Goal: Task Accomplishment & Management: Complete application form

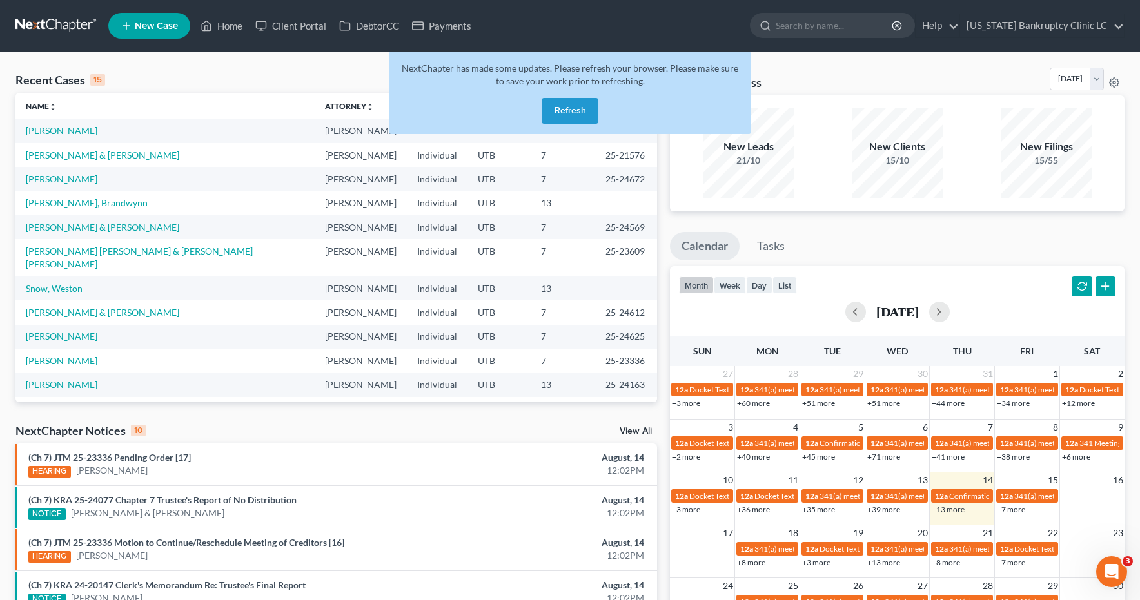
click at [561, 113] on button "Refresh" at bounding box center [569, 111] width 57 height 26
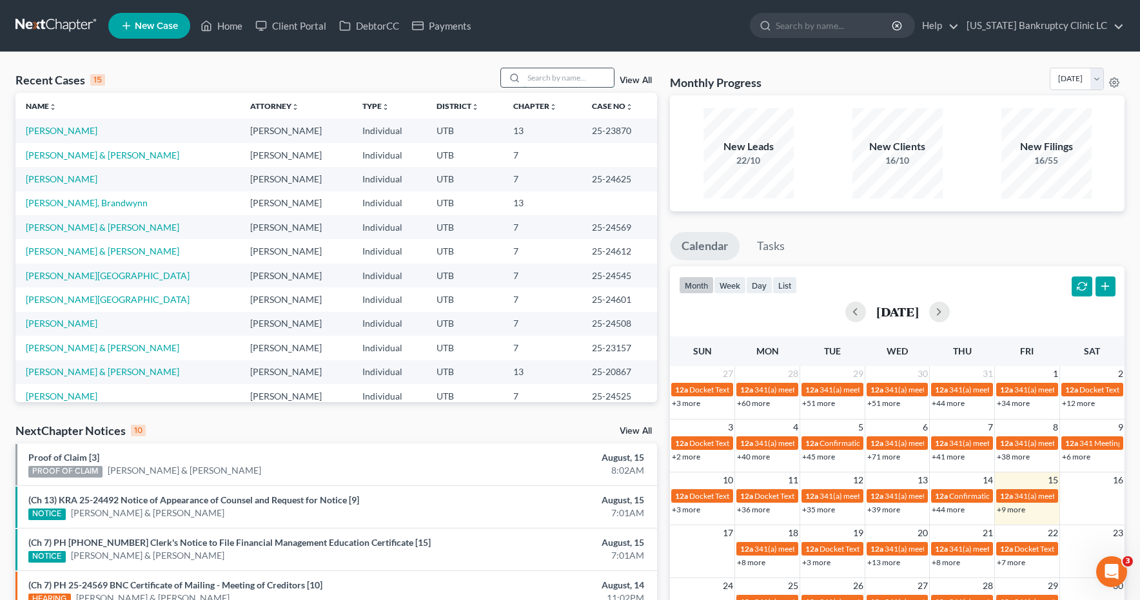
click at [567, 74] on input "search" at bounding box center [568, 77] width 90 height 19
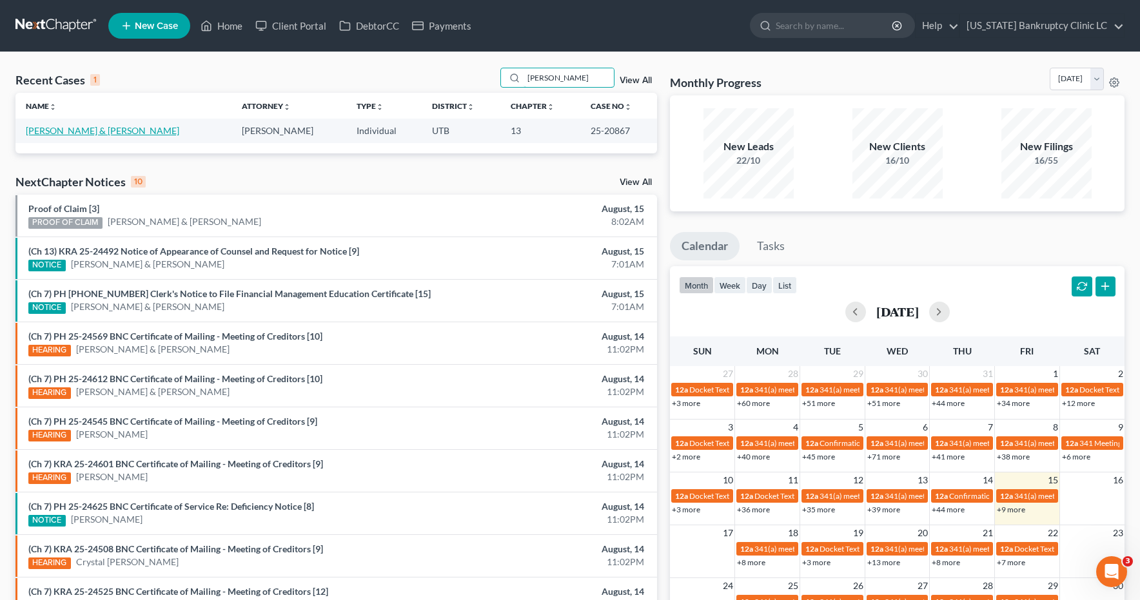
type input "Wilker"
click at [111, 131] on link "[PERSON_NAME] & [PERSON_NAME]" at bounding box center [102, 130] width 153 height 11
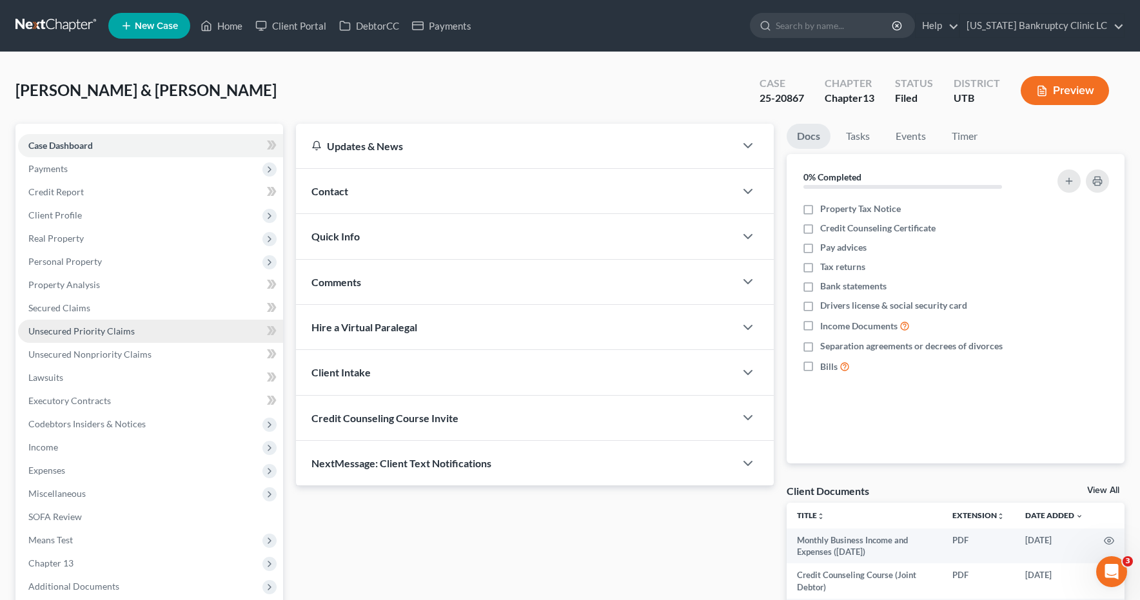
click at [94, 326] on span "Unsecured Priority Claims" at bounding box center [81, 331] width 106 height 11
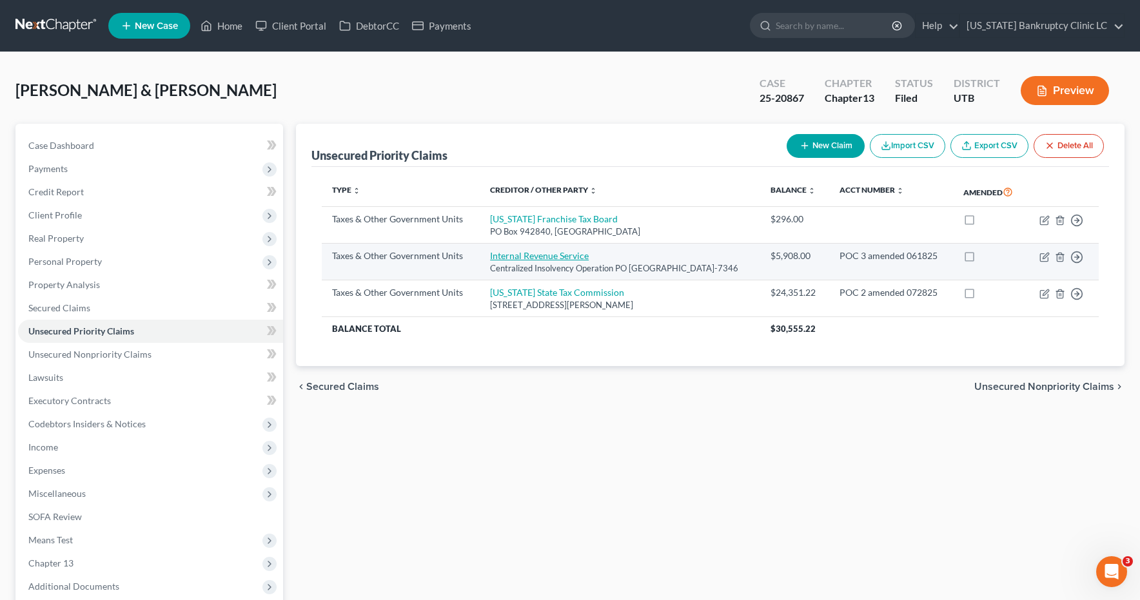
click at [500, 261] on link "Internal Revenue Service" at bounding box center [539, 255] width 99 height 11
select select "0"
select select "39"
select select "2"
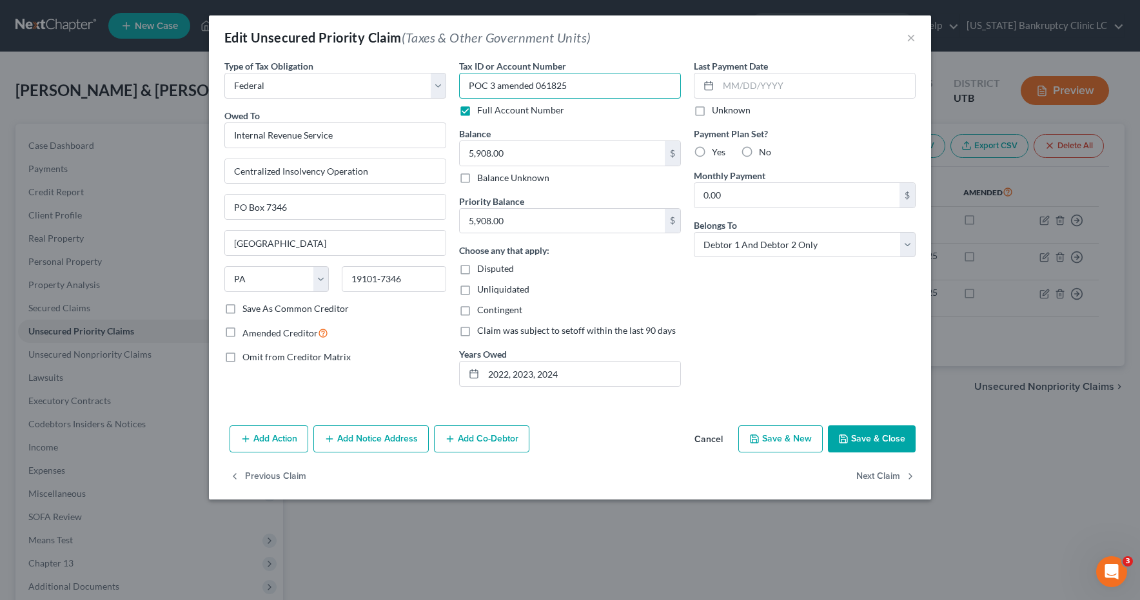
click at [585, 86] on input "POC 3 amended 061825" at bounding box center [570, 86] width 222 height 26
type input "POC 3 amended 081525"
type input "6,559.08"
type input "6,136.52"
click at [882, 443] on button "Save & Close" at bounding box center [872, 438] width 88 height 27
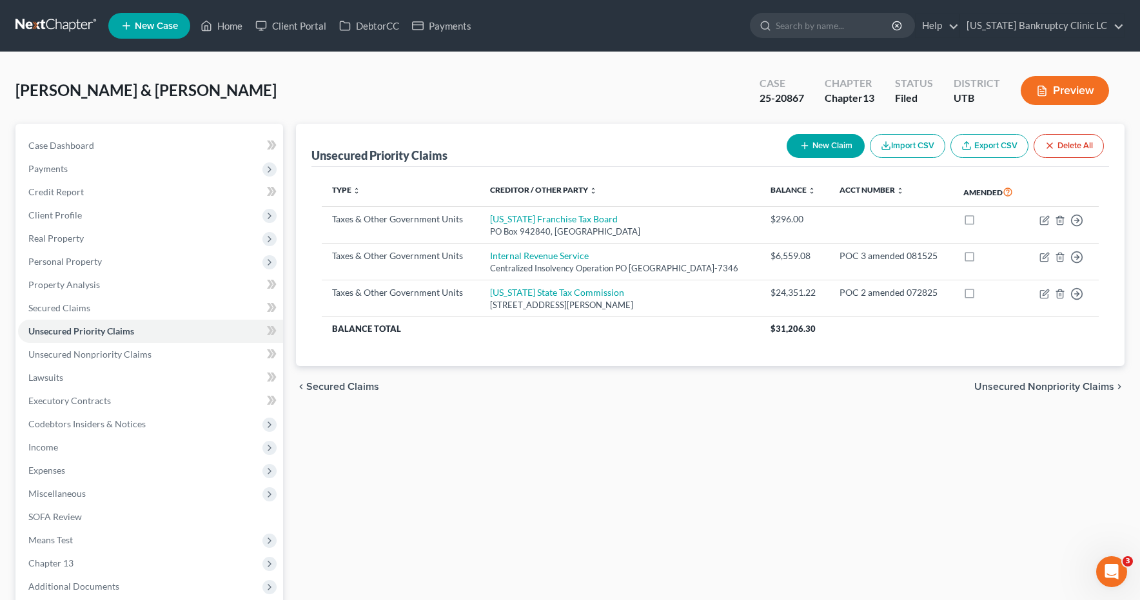
click at [52, 21] on link at bounding box center [56, 25] width 83 height 23
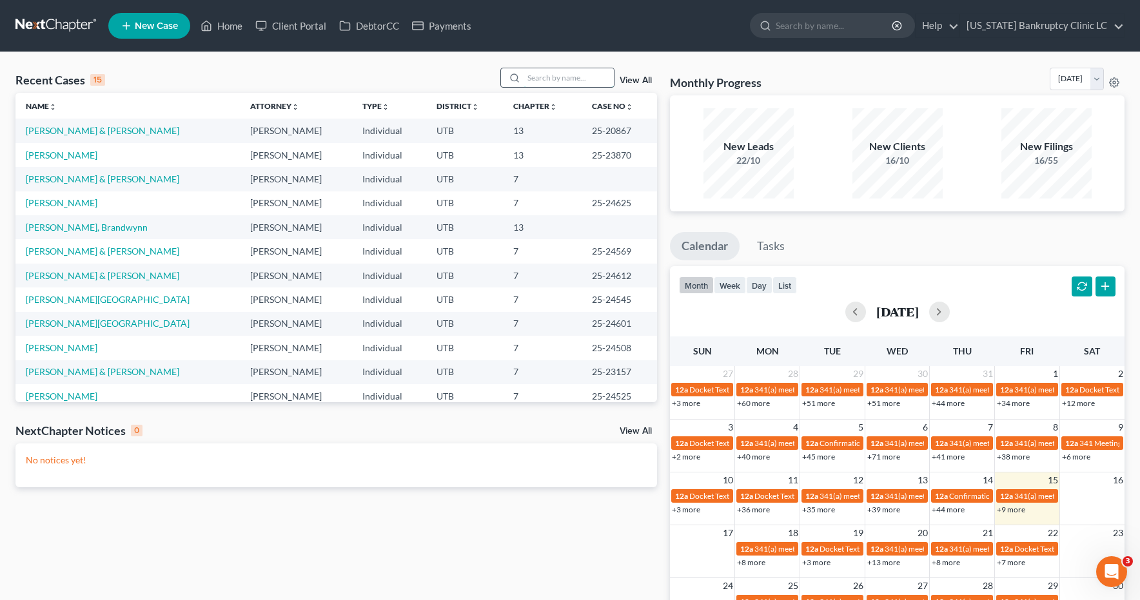
click at [543, 82] on input "search" at bounding box center [568, 77] width 90 height 19
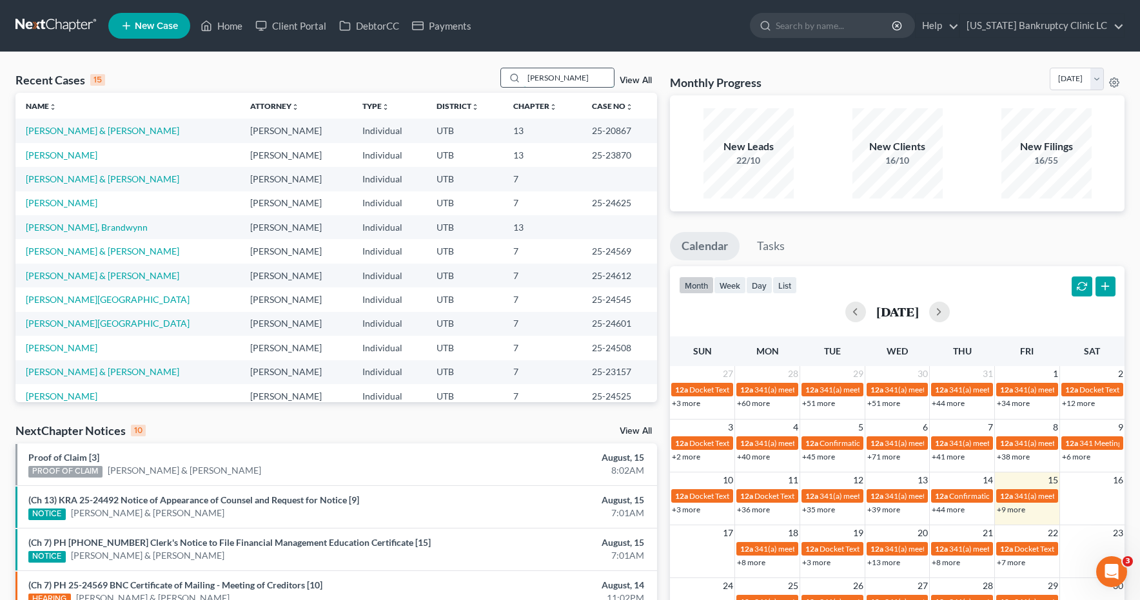
type input "hawkins"
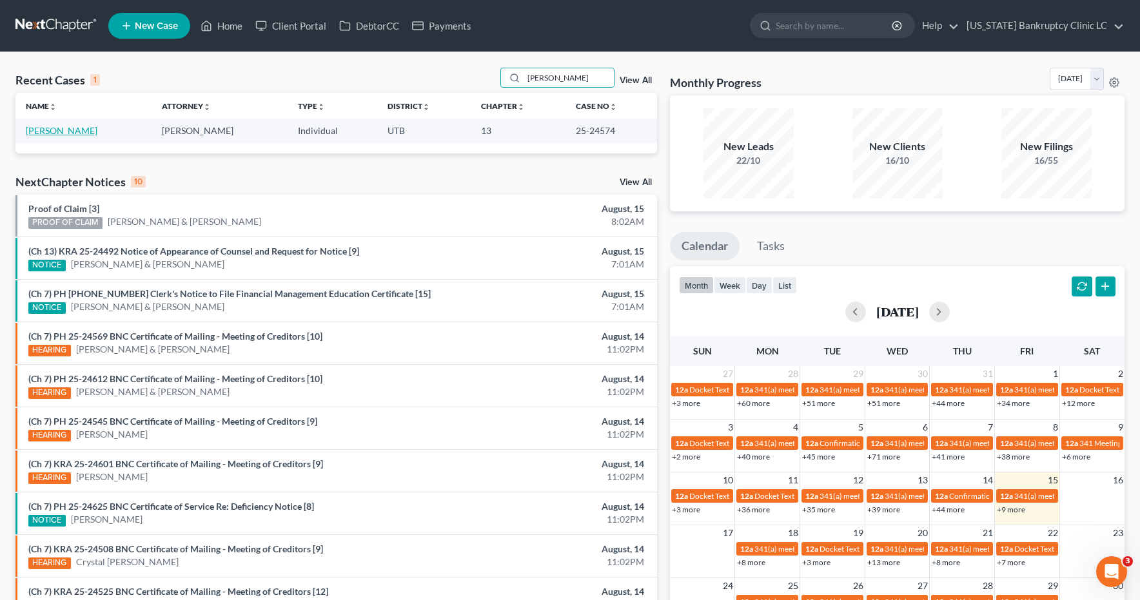
click at [65, 129] on link "Hawkins, Jessica" at bounding box center [62, 130] width 72 height 11
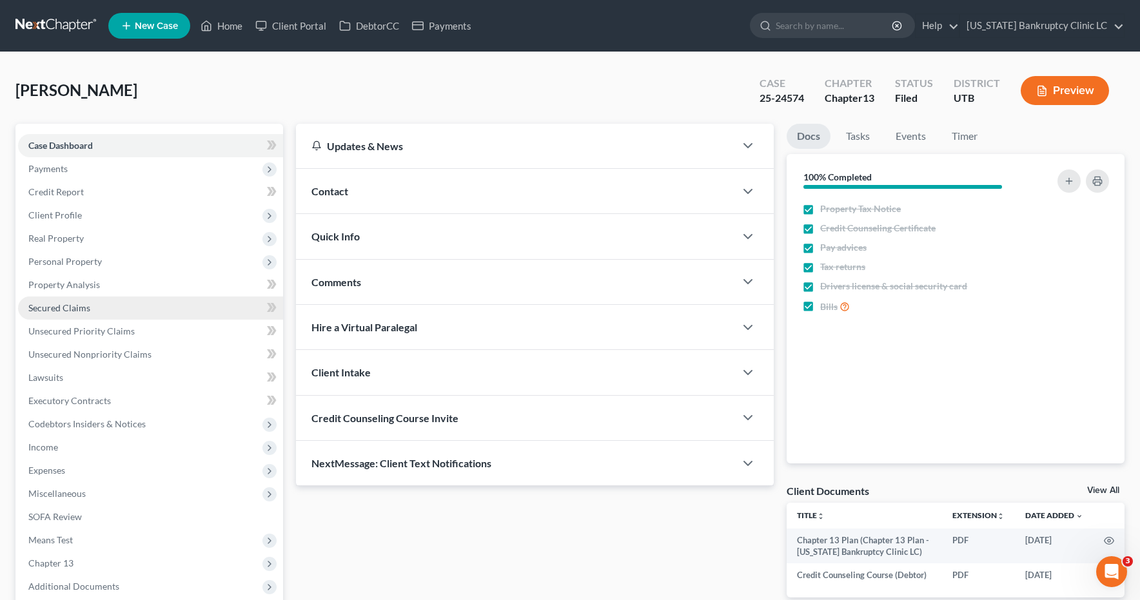
click at [73, 304] on span "Secured Claims" at bounding box center [59, 307] width 62 height 11
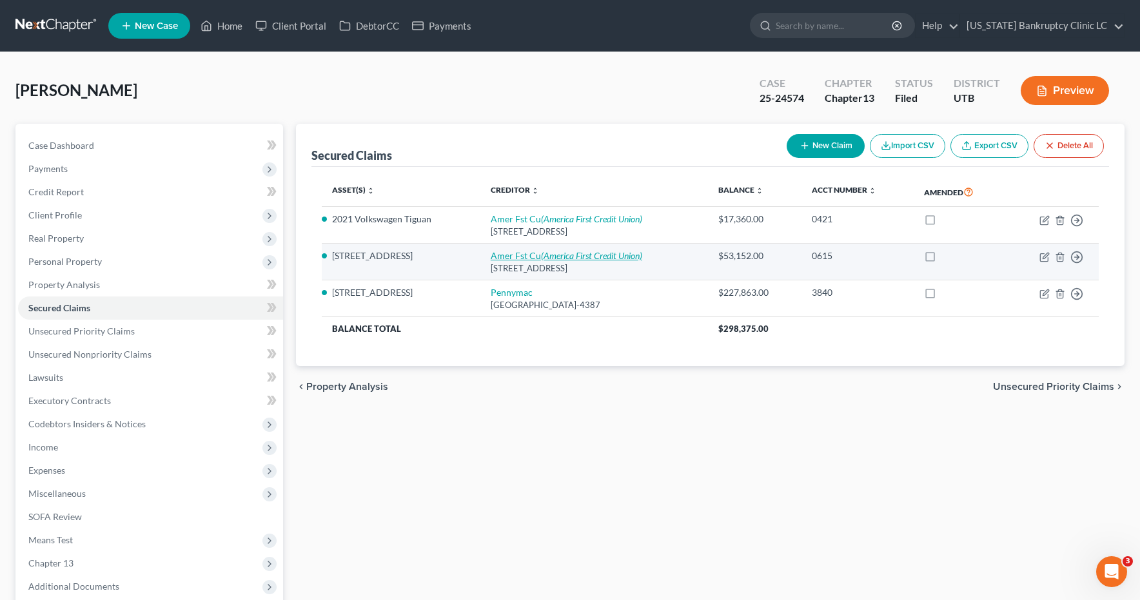
click at [526, 259] on link "Amer Fst Cu (America First Credit Union)" at bounding box center [566, 255] width 151 height 11
select select "46"
select select "0"
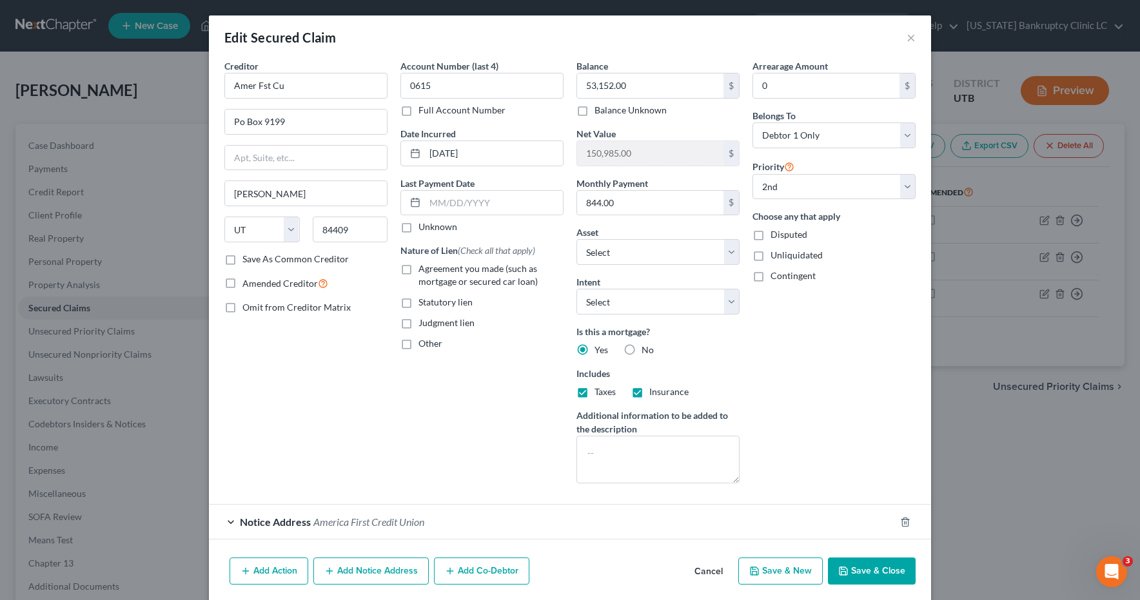
click at [418, 113] on label "Full Account Number" at bounding box center [461, 110] width 87 height 13
click at [424, 112] on input "Full Account Number" at bounding box center [428, 108] width 8 height 8
click at [473, 86] on input "0615" at bounding box center [481, 86] width 163 height 26
type input "0615 POC 2"
click at [418, 268] on label "Agreement you made (such as mortgage or secured car loan)" at bounding box center [490, 275] width 145 height 26
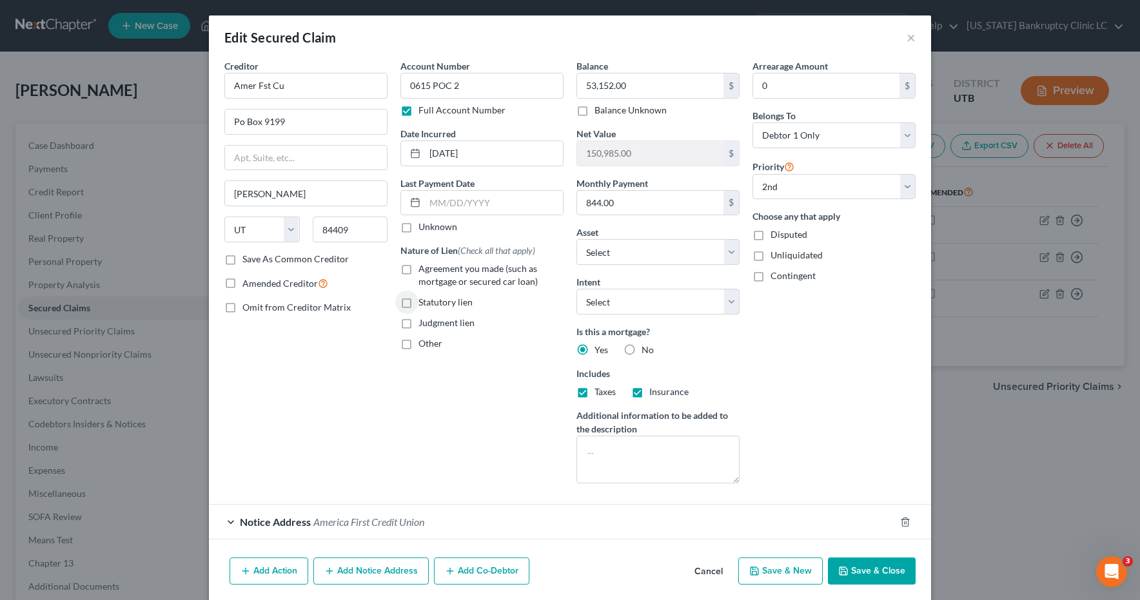
click at [424, 268] on input "Agreement you made (such as mortgage or secured car loan)" at bounding box center [428, 266] width 8 height 8
checkbox input "true"
click at [628, 87] on input "53,152.00" at bounding box center [650, 85] width 146 height 24
type input "51,635.46"
click at [864, 569] on button "Save & Close" at bounding box center [872, 571] width 88 height 27
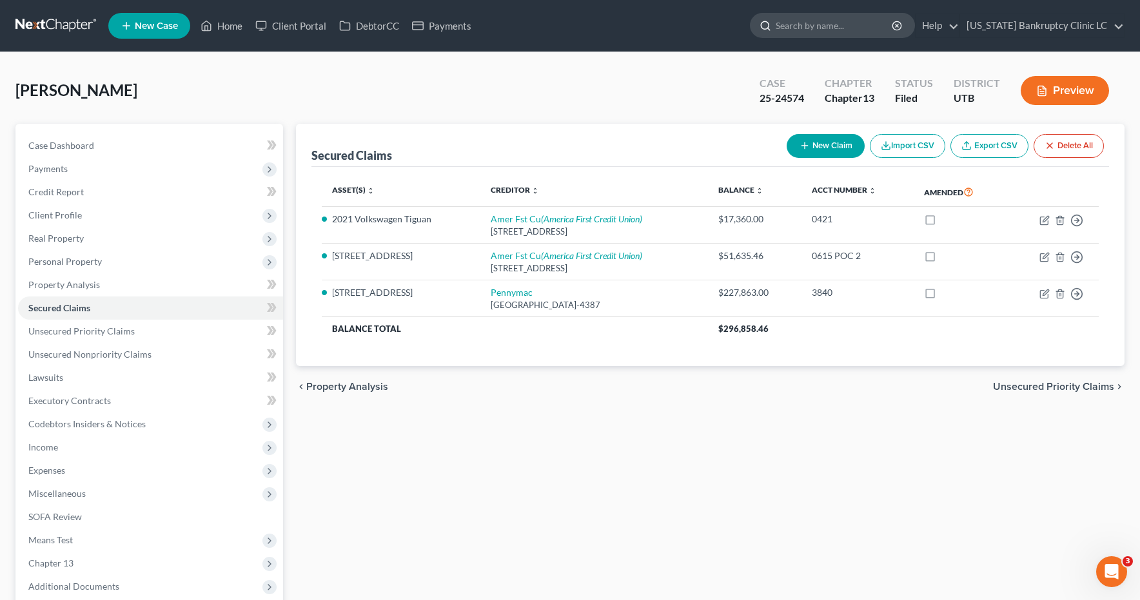
click at [819, 19] on input "search" at bounding box center [834, 26] width 118 height 24
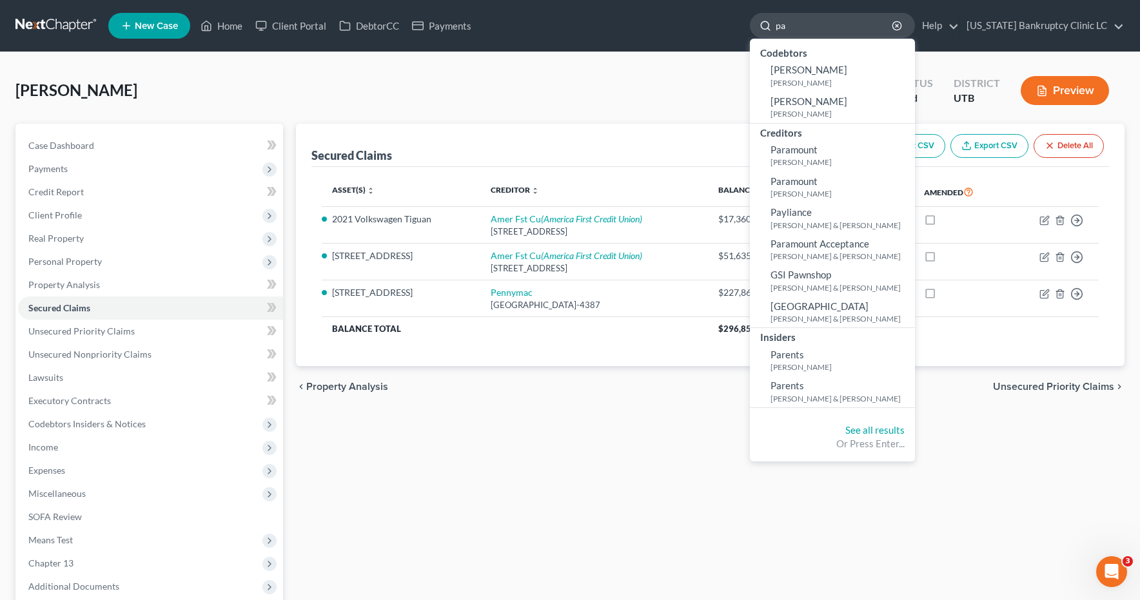
type input "p"
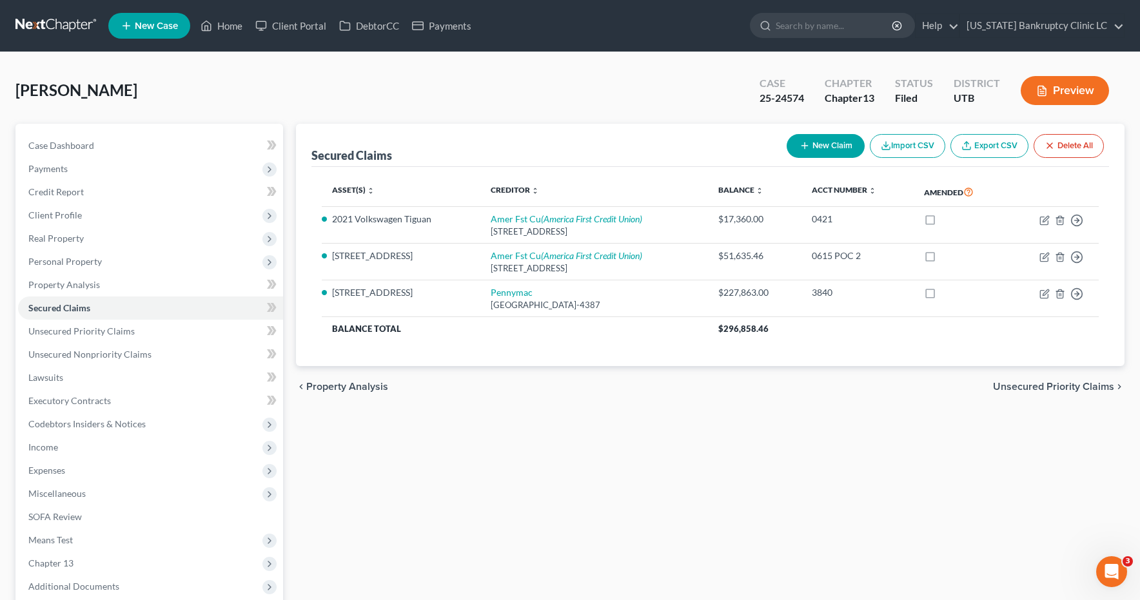
click at [41, 26] on link at bounding box center [56, 25] width 83 height 23
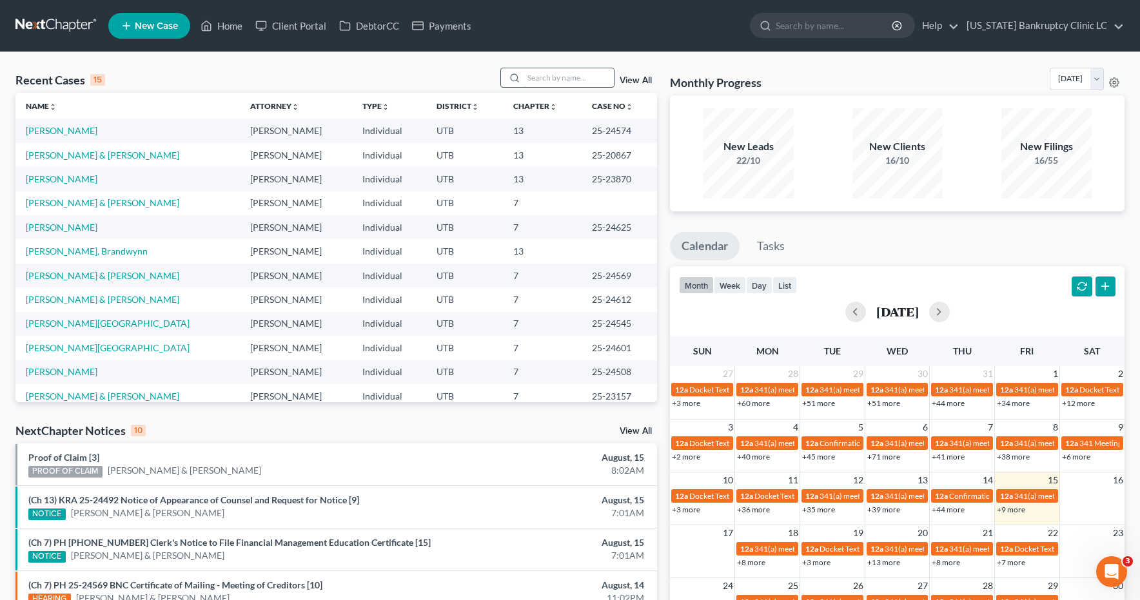
click at [558, 75] on input "search" at bounding box center [568, 77] width 90 height 19
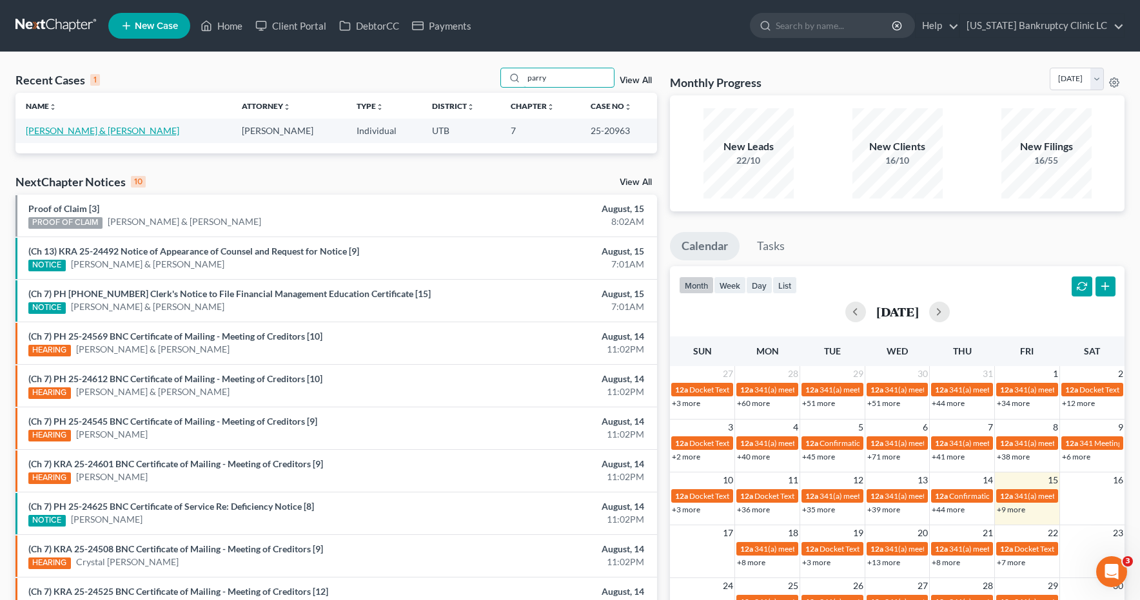
type input "parry"
click at [61, 132] on link "Parry, Katherine & Tyler" at bounding box center [102, 130] width 153 height 11
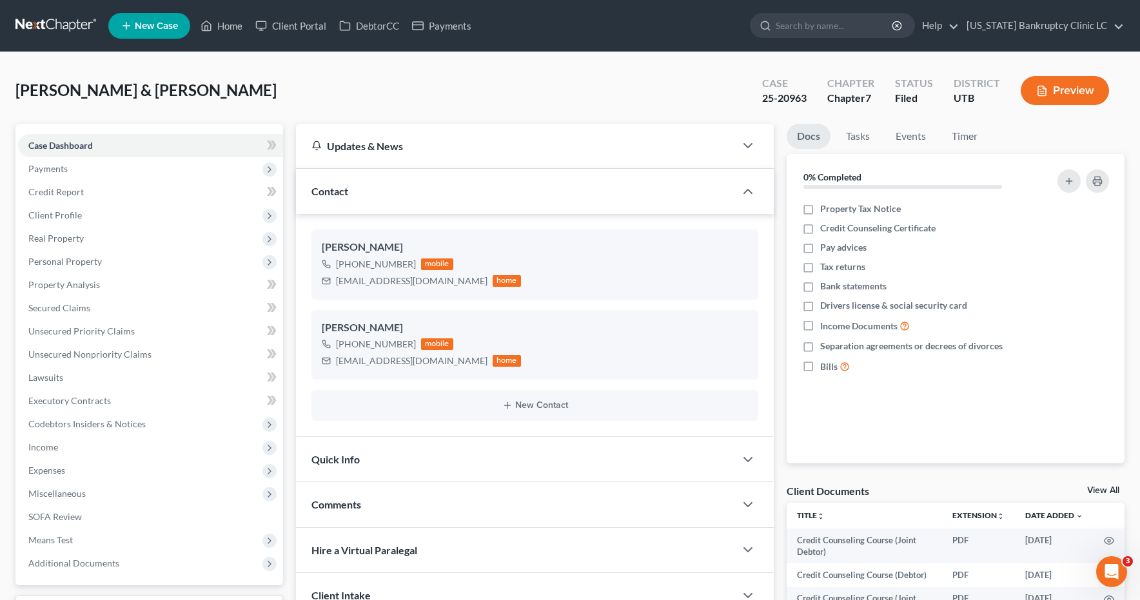
click at [59, 27] on link at bounding box center [56, 25] width 83 height 23
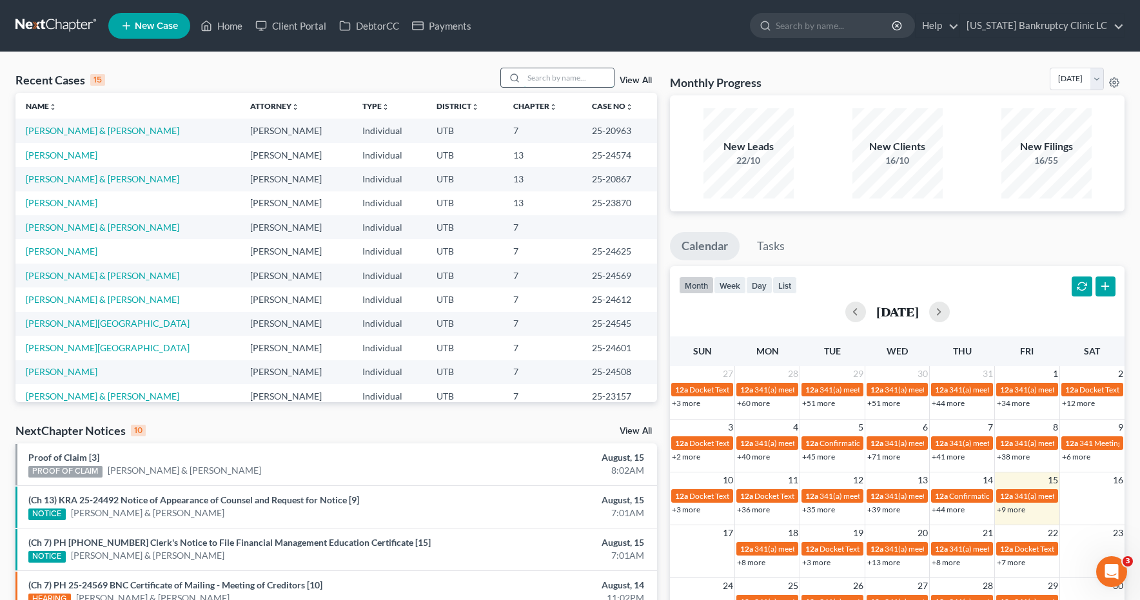
click at [558, 78] on input "search" at bounding box center [568, 77] width 90 height 19
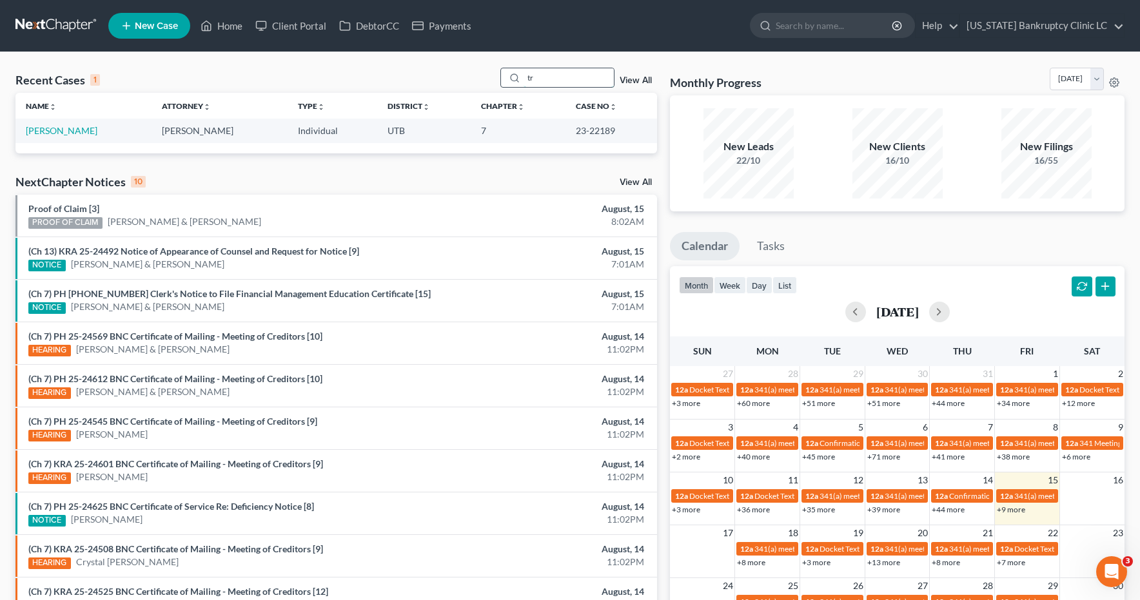
type input "t"
